Goal: Task Accomplishment & Management: Use online tool/utility

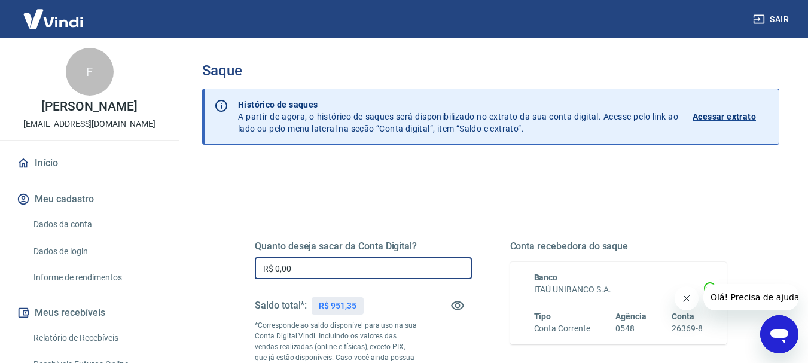
click at [357, 268] on input "R$ 0,00" at bounding box center [363, 268] width 217 height 22
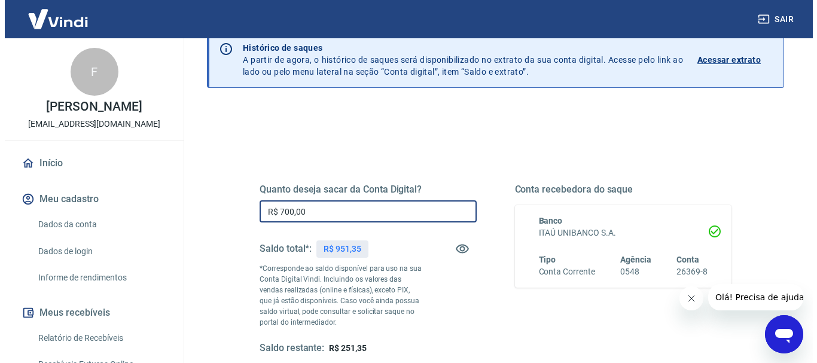
scroll to position [120, 0]
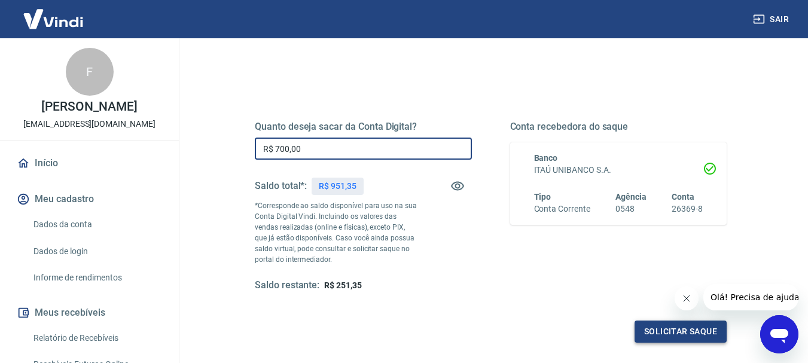
type input "R$ 700,00"
click at [668, 335] on button "Solicitar saque" at bounding box center [681, 332] width 92 height 22
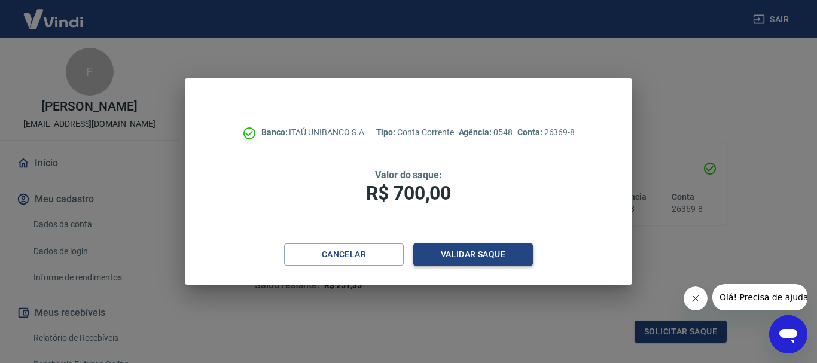
click at [483, 260] on button "Validar saque" at bounding box center [473, 255] width 120 height 22
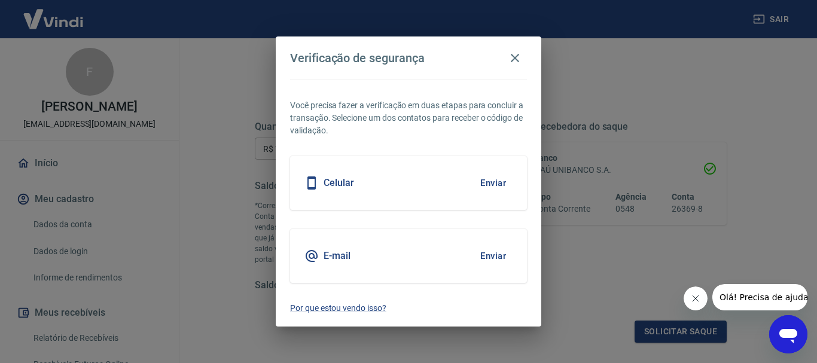
click at [343, 260] on h5 "E-mail" at bounding box center [337, 256] width 27 height 12
click at [501, 258] on button "Enviar" at bounding box center [493, 256] width 39 height 25
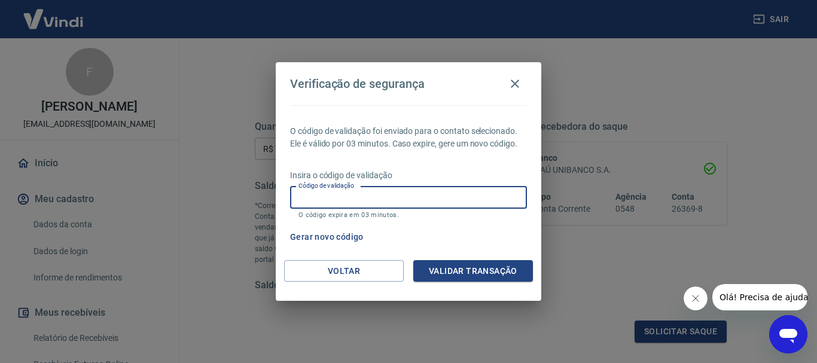
click at [343, 195] on input "Código de validação" at bounding box center [408, 198] width 237 height 22
paste input "729524"
type input "729524"
click at [491, 266] on button "Validar transação" at bounding box center [473, 271] width 120 height 22
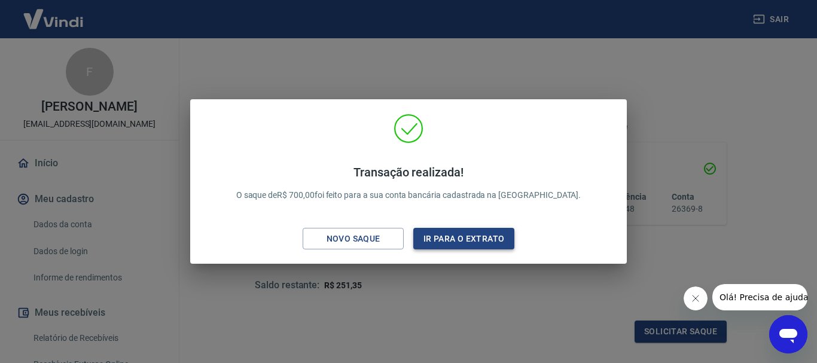
click at [455, 242] on button "Ir para o extrato" at bounding box center [463, 239] width 101 height 22
